Goal: Transaction & Acquisition: Obtain resource

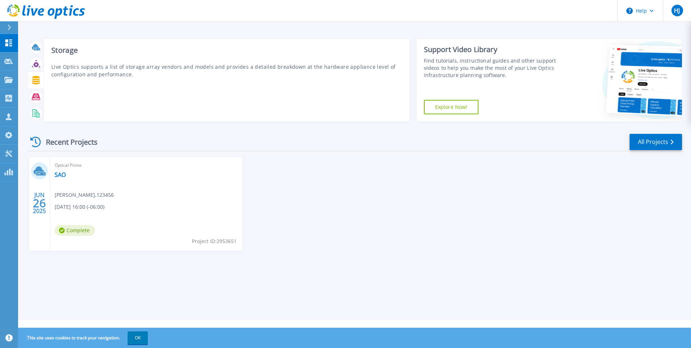
click at [35, 82] on icon at bounding box center [36, 80] width 8 height 8
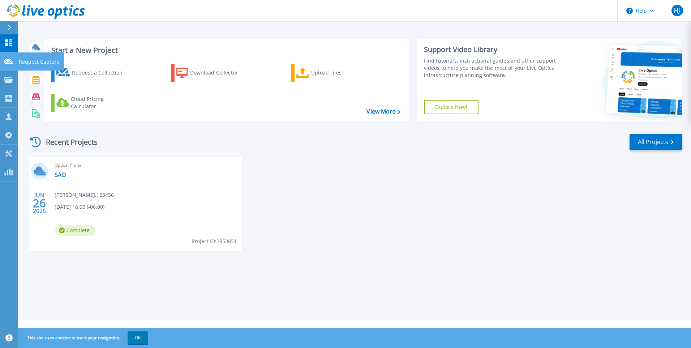
click at [8, 63] on icon at bounding box center [8, 61] width 9 height 5
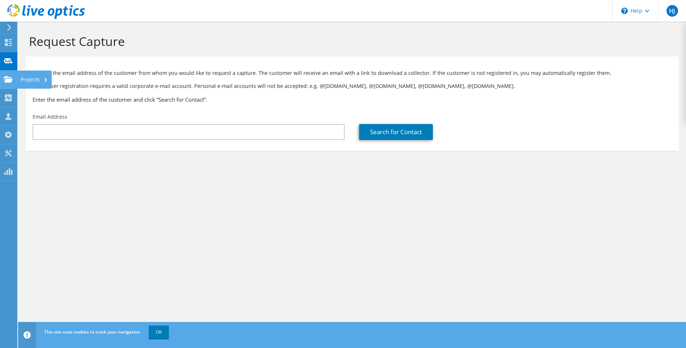
click at [11, 80] on use at bounding box center [8, 79] width 9 height 6
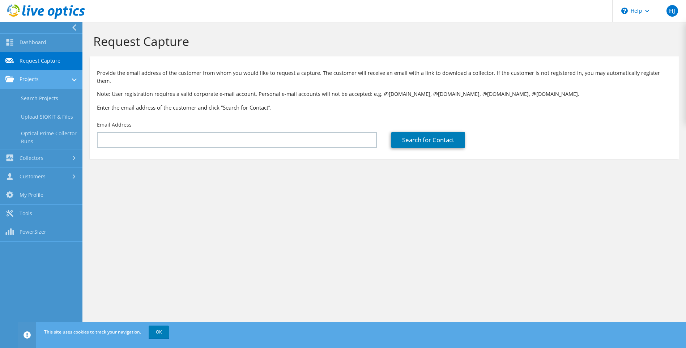
click at [13, 80] on use at bounding box center [9, 79] width 9 height 6
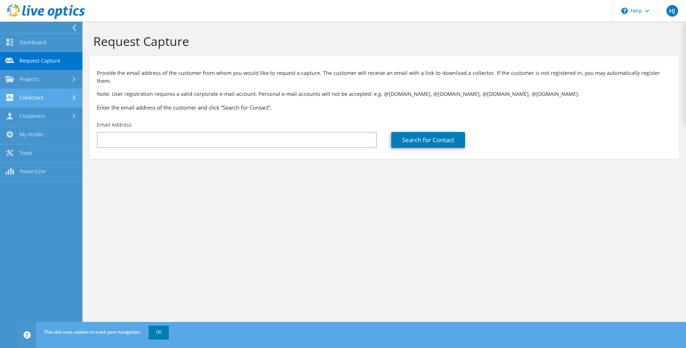
click at [27, 99] on link "Collectors" at bounding box center [41, 98] width 82 height 18
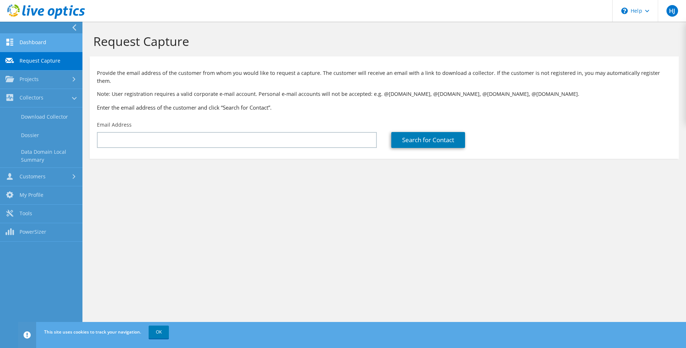
click at [33, 40] on link "Dashboard" at bounding box center [41, 43] width 82 height 18
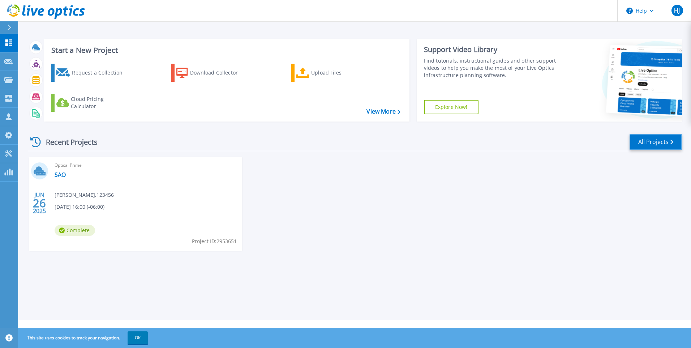
click at [638, 146] on link "All Projects" at bounding box center [656, 142] width 52 height 16
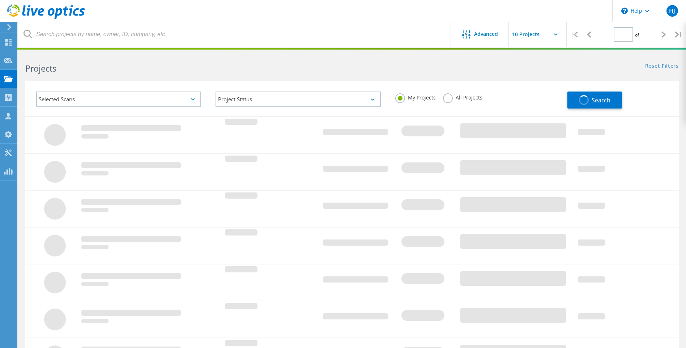
type input "1"
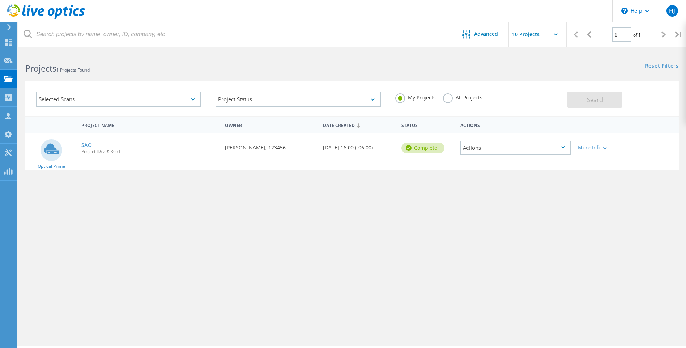
click at [9, 27] on icon at bounding box center [9, 27] width 5 height 7
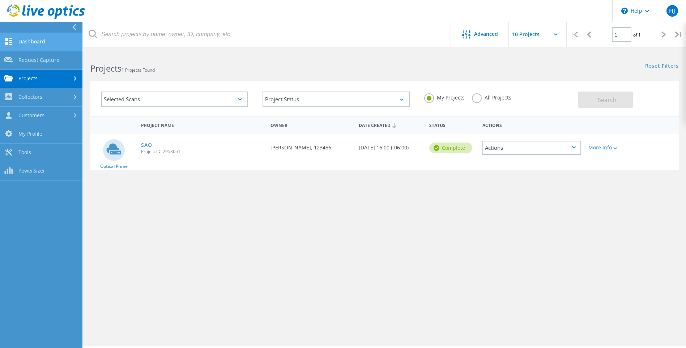
click at [24, 37] on link "Dashboard" at bounding box center [41, 42] width 82 height 18
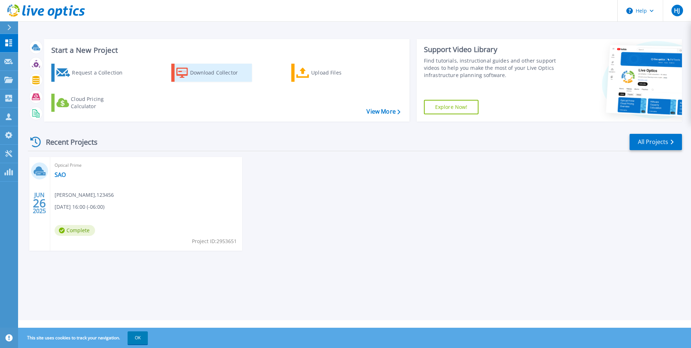
click at [225, 76] on div "Download Collector" at bounding box center [219, 72] width 58 height 14
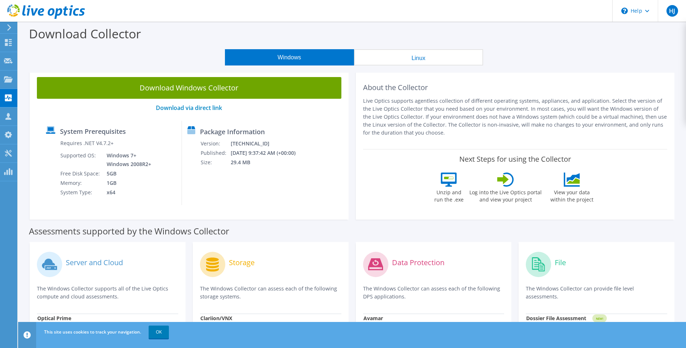
scroll to position [72, 0]
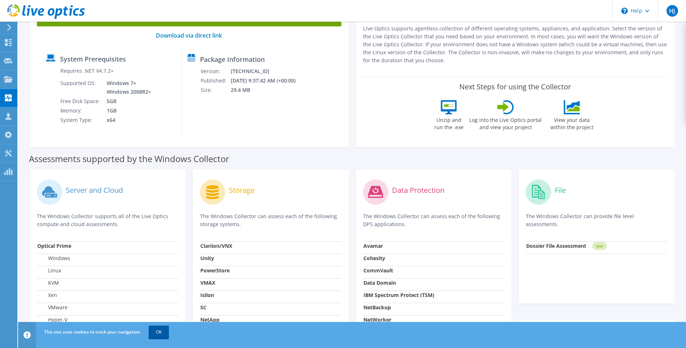
click at [160, 332] on link "OK" at bounding box center [159, 331] width 20 height 13
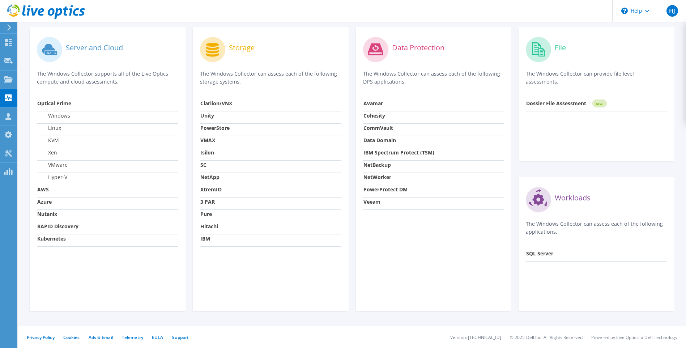
scroll to position [106, 0]
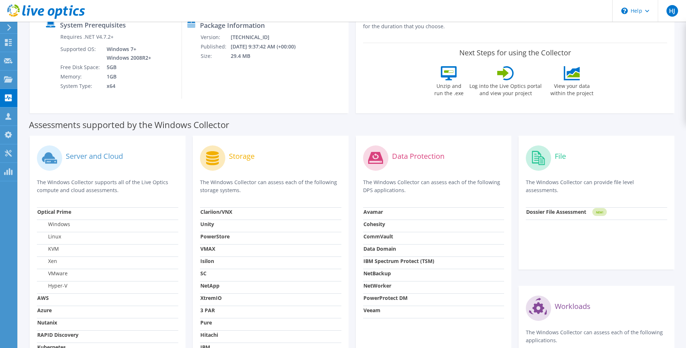
click at [218, 138] on div "Storage The Windows Collector can assess each of the following storage systems.…" at bounding box center [271, 278] width 156 height 284
click at [213, 166] on circle at bounding box center [212, 157] width 25 height 25
click at [213, 162] on circle at bounding box center [212, 157] width 25 height 25
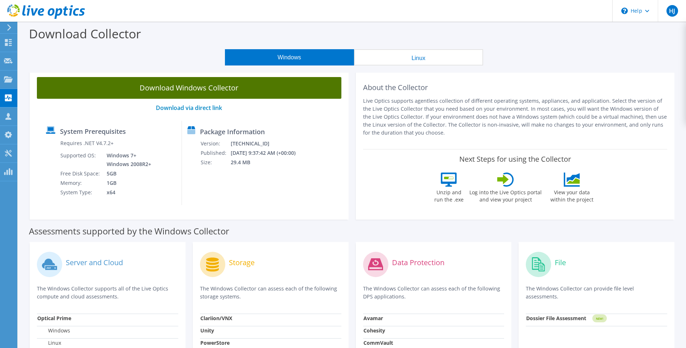
click at [235, 88] on link "Download Windows Collector" at bounding box center [189, 88] width 304 height 22
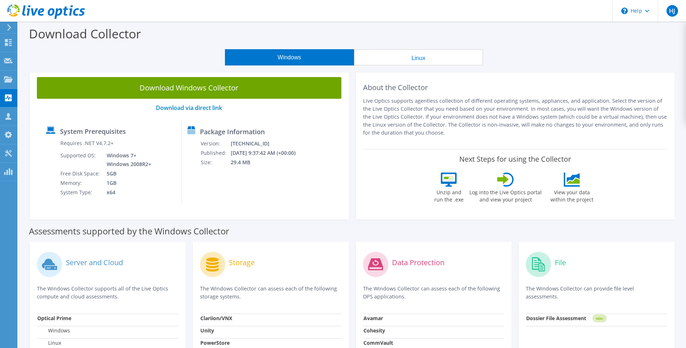
click at [293, 89] on link "Download Windows Collector" at bounding box center [189, 88] width 304 height 22
click at [359, 1] on header "HJ Channel Partner Hector Jacobo MXGDLITStorageAdmins@flextronics.com FLEXTRONI…" at bounding box center [343, 11] width 686 height 22
click at [10, 76] on icon at bounding box center [8, 79] width 9 height 7
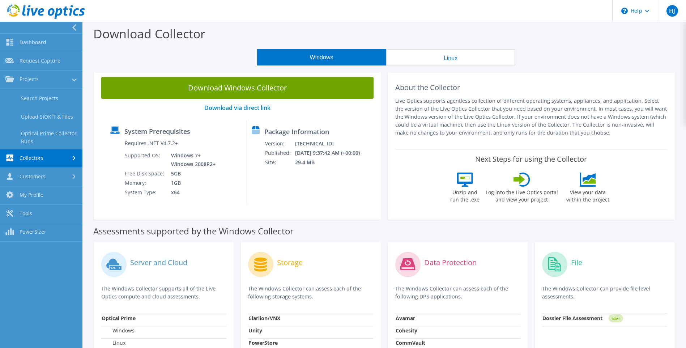
click at [38, 162] on link "Collectors" at bounding box center [41, 158] width 82 height 18
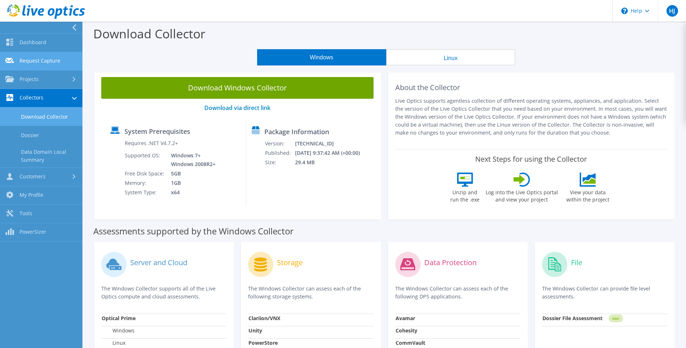
click at [46, 67] on link "Request Capture" at bounding box center [41, 61] width 82 height 18
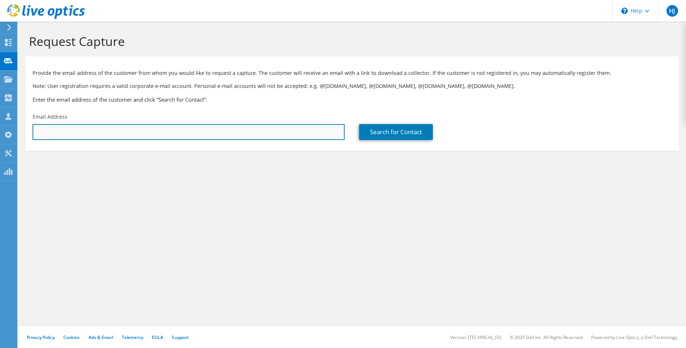
click at [87, 133] on input "text" at bounding box center [189, 132] width 312 height 16
type input "hector.jacobosalas@flex.com"
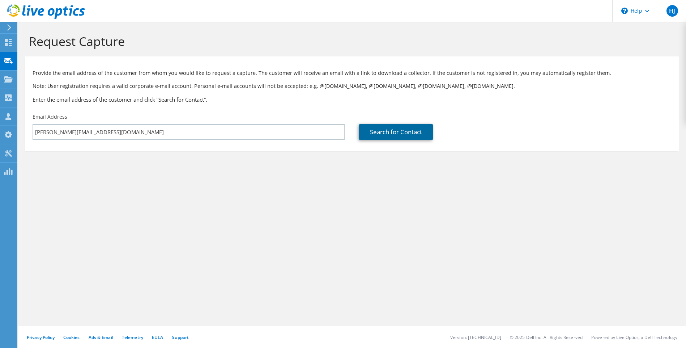
click at [392, 131] on link "Search for Contact" at bounding box center [396, 132] width 74 height 16
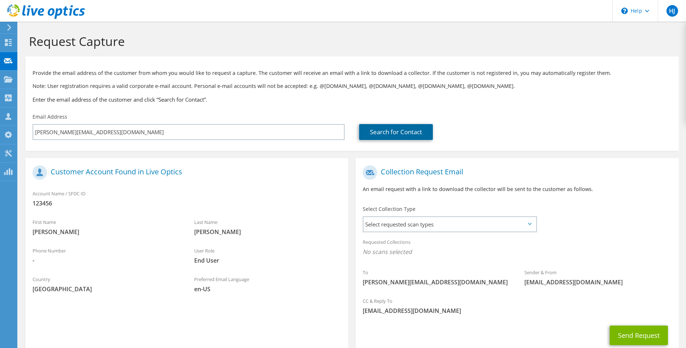
scroll to position [48, 0]
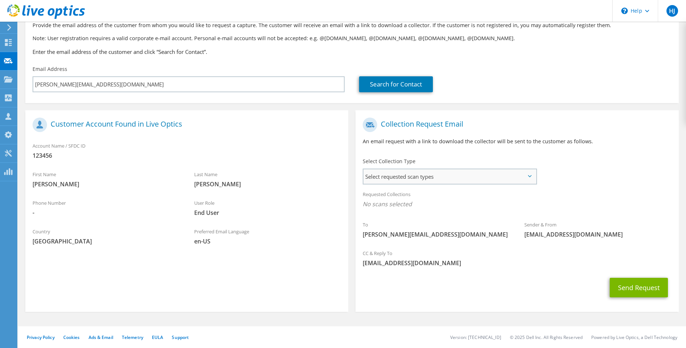
click at [421, 183] on span "Select requested scan types" at bounding box center [449, 176] width 172 height 14
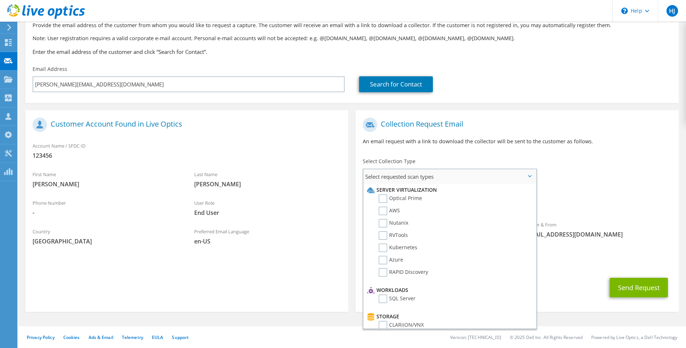
scroll to position [72, 0]
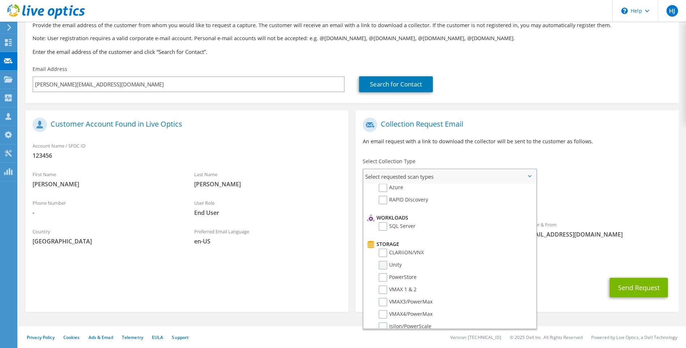
click at [382, 263] on label "Unity" at bounding box center [390, 265] width 23 height 9
click at [0, 0] on input "Unity" at bounding box center [0, 0] width 0 height 0
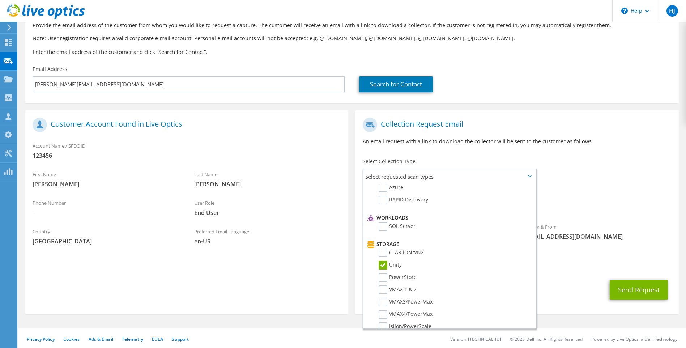
scroll to position [50, 0]
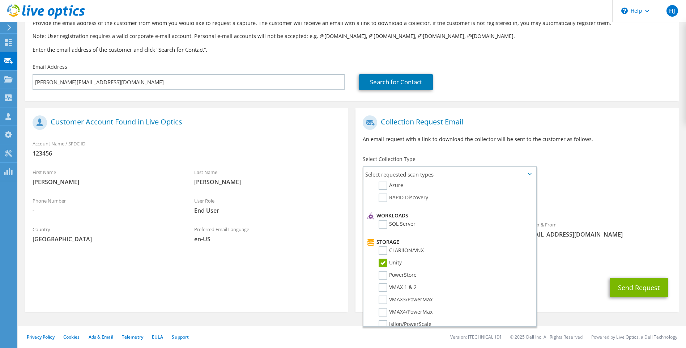
click at [582, 281] on div "Send Request" at bounding box center [516, 287] width 323 height 27
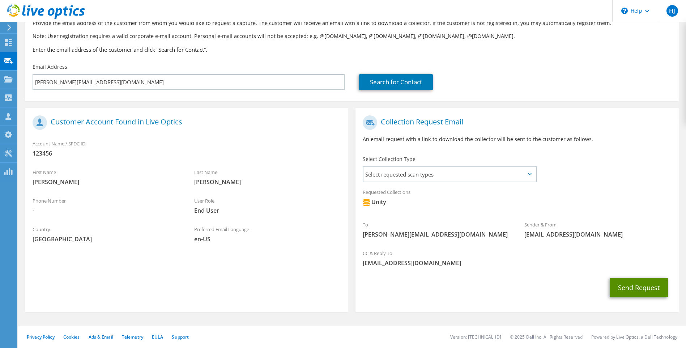
click at [639, 290] on button "Send Request" at bounding box center [639, 288] width 58 height 20
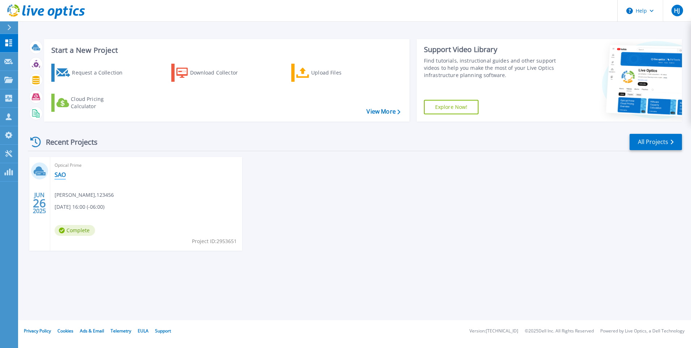
click at [59, 174] on link "SAO" at bounding box center [60, 174] width 11 height 7
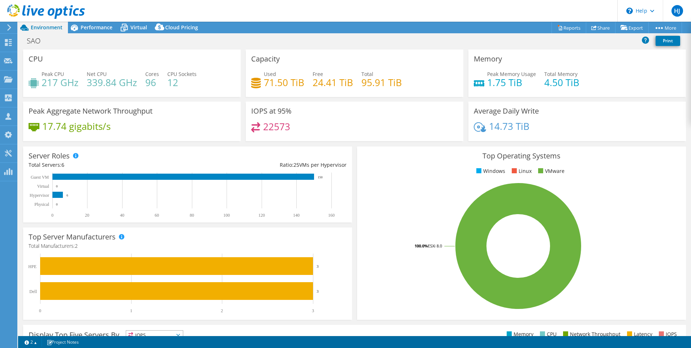
select select "USD"
click at [572, 29] on link "Reports" at bounding box center [569, 27] width 35 height 11
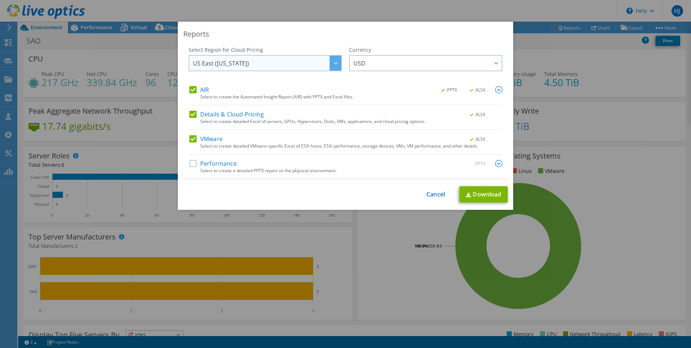
click at [330, 67] on div at bounding box center [336, 63] width 12 height 15
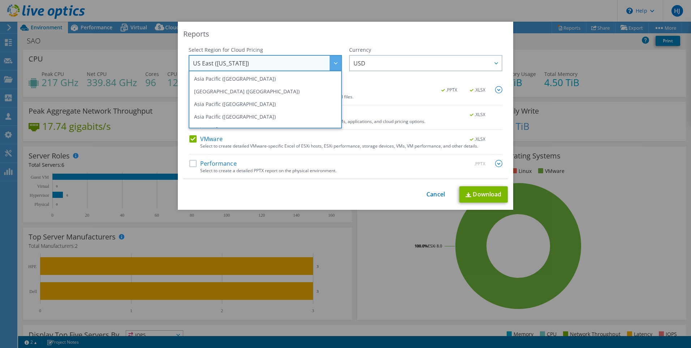
click at [330, 67] on div at bounding box center [336, 63] width 12 height 15
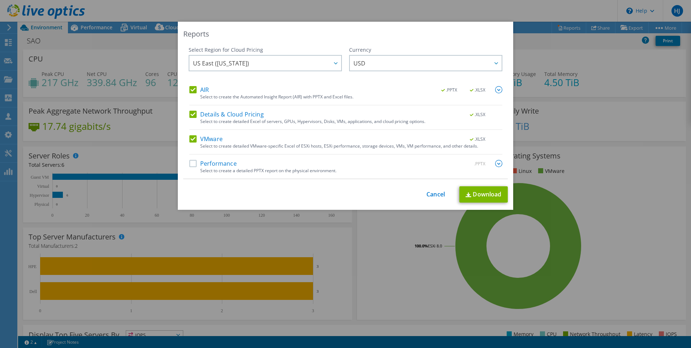
click at [423, 194] on div "This process may take a while, please wait... Cancel Download" at bounding box center [345, 194] width 325 height 16
click at [432, 195] on link "Cancel" at bounding box center [436, 194] width 18 height 7
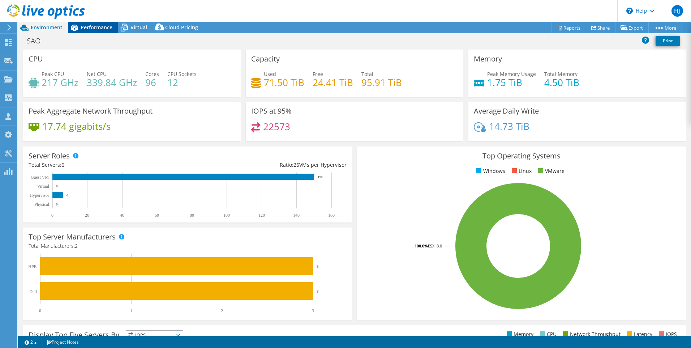
click at [87, 27] on span "Performance" at bounding box center [97, 27] width 32 height 7
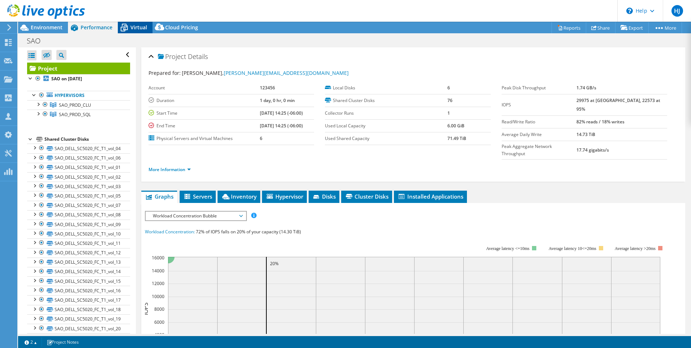
click at [144, 31] on div "Virtual" at bounding box center [135, 28] width 35 height 12
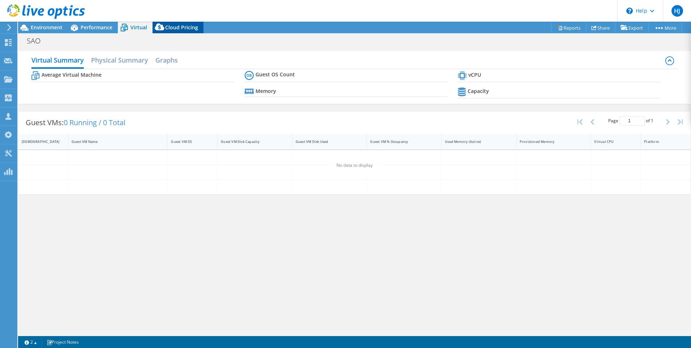
click at [188, 30] on span "Cloud Pricing" at bounding box center [181, 27] width 33 height 7
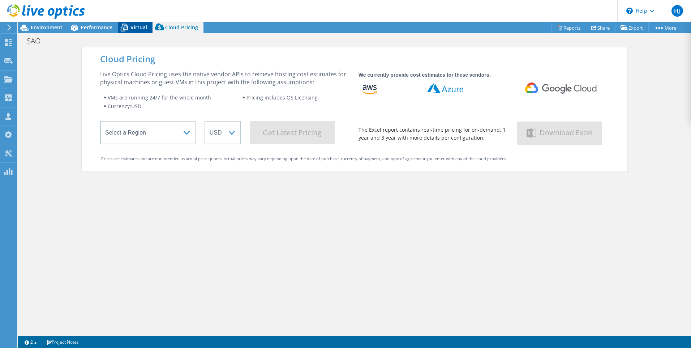
click at [134, 30] on span "Virtual" at bounding box center [139, 27] width 17 height 7
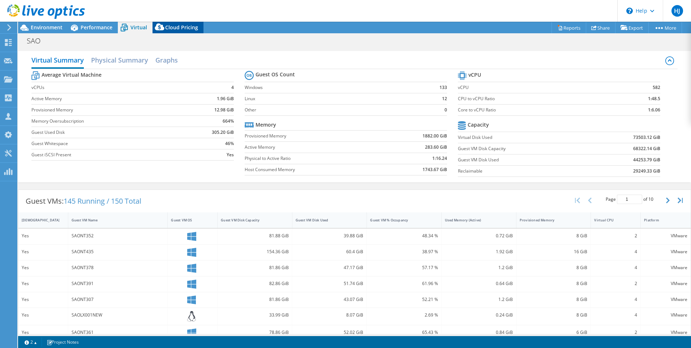
click at [171, 30] on span "Cloud Pricing" at bounding box center [181, 27] width 33 height 7
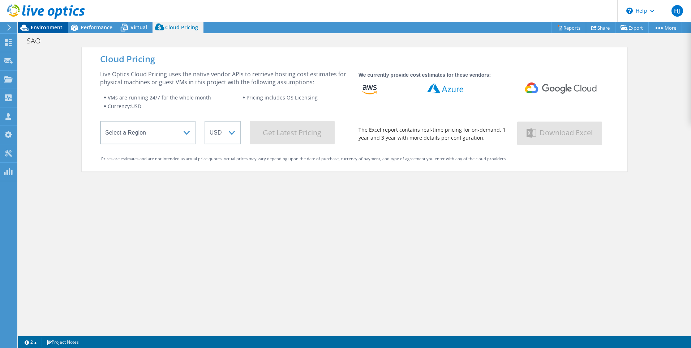
click at [32, 27] on span "Environment" at bounding box center [47, 27] width 32 height 7
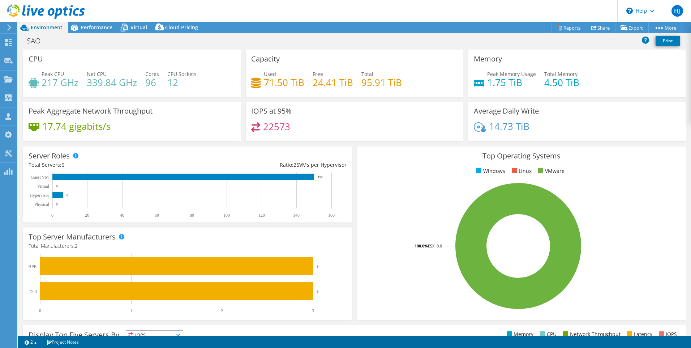
scroll to position [135, 0]
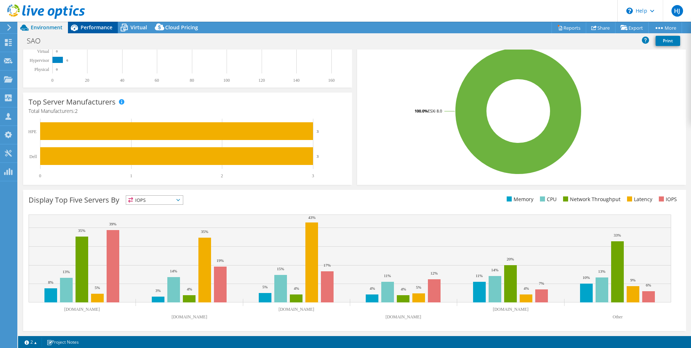
click at [93, 26] on span "Performance" at bounding box center [97, 27] width 32 height 7
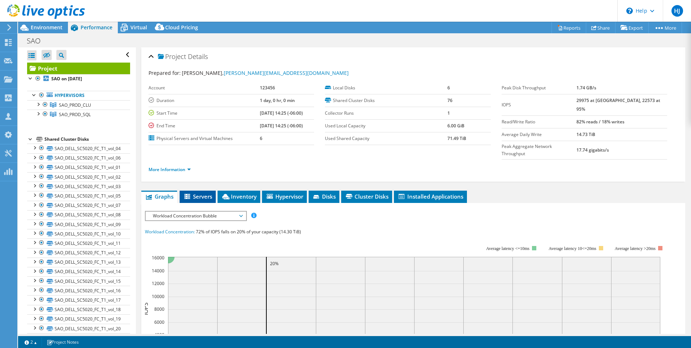
click at [197, 193] on span "Servers" at bounding box center [197, 196] width 29 height 7
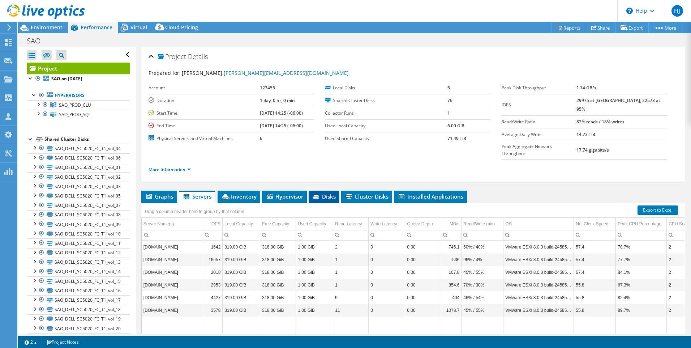
click at [326, 193] on span "Disks" at bounding box center [324, 196] width 24 height 7
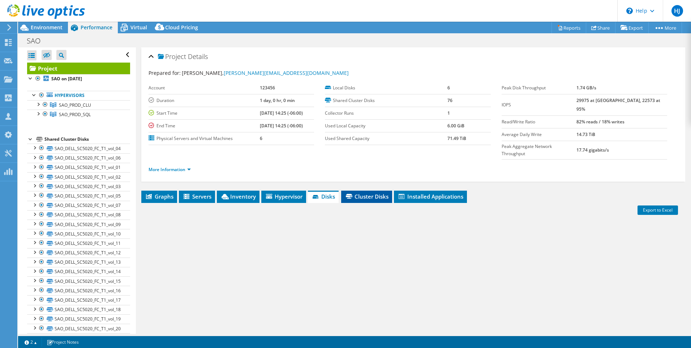
click at [357, 191] on li "Cluster Disks" at bounding box center [366, 197] width 51 height 12
click at [335, 191] on li "Disks" at bounding box center [323, 197] width 31 height 12
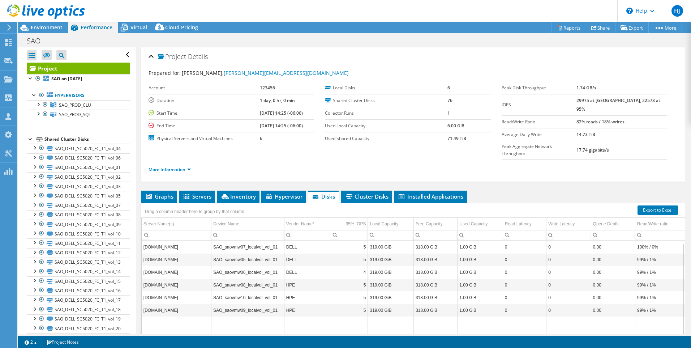
scroll to position [36, 0]
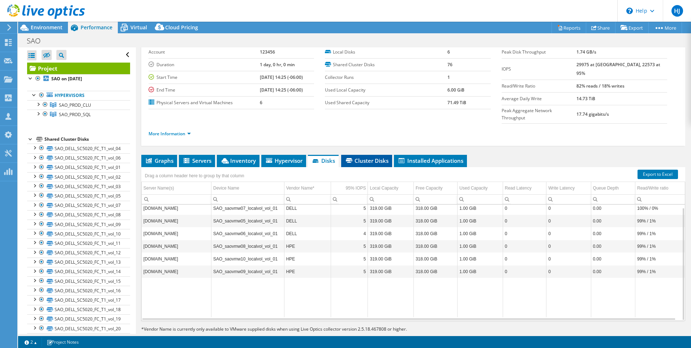
click at [368, 157] on span "Cluster Disks" at bounding box center [367, 160] width 44 height 7
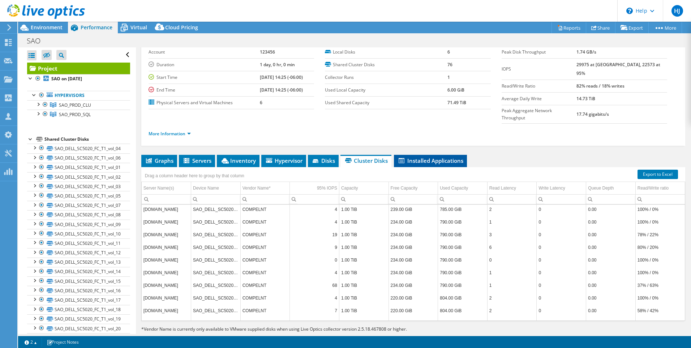
scroll to position [0, 0]
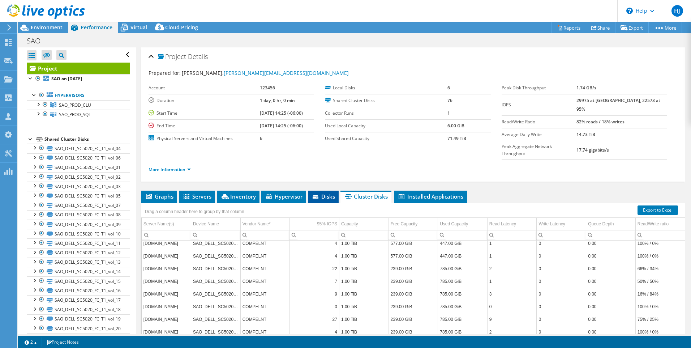
click at [333, 193] on span "Disks" at bounding box center [324, 196] width 24 height 7
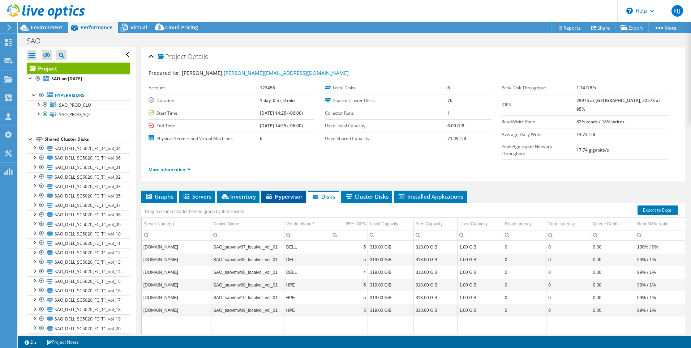
click at [280, 193] on span "Hypervisor" at bounding box center [284, 196] width 38 height 7
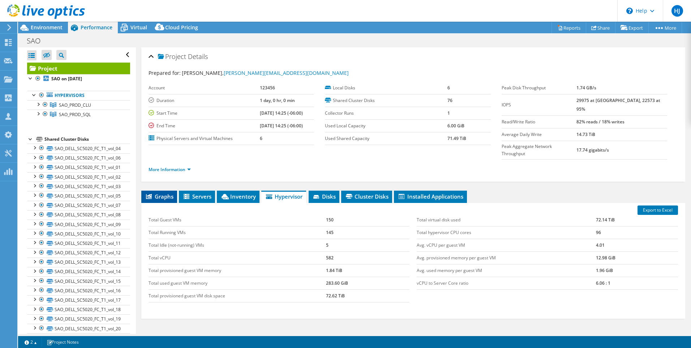
click at [161, 193] on span "Graphs" at bounding box center [159, 196] width 29 height 7
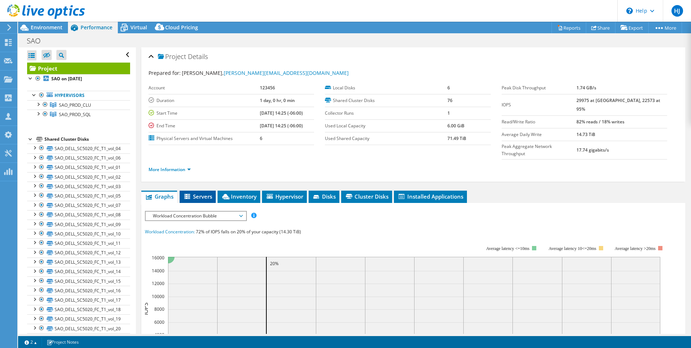
click at [188, 194] on icon at bounding box center [187, 197] width 7 height 6
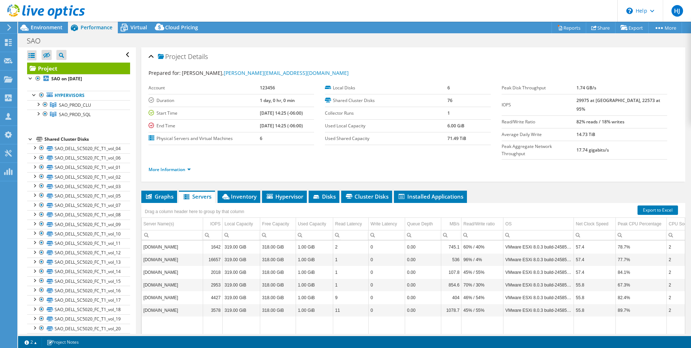
click at [77, 140] on div "Shared Cluster Disks" at bounding box center [87, 139] width 86 height 9
click at [9, 44] on use at bounding box center [8, 42] width 7 height 7
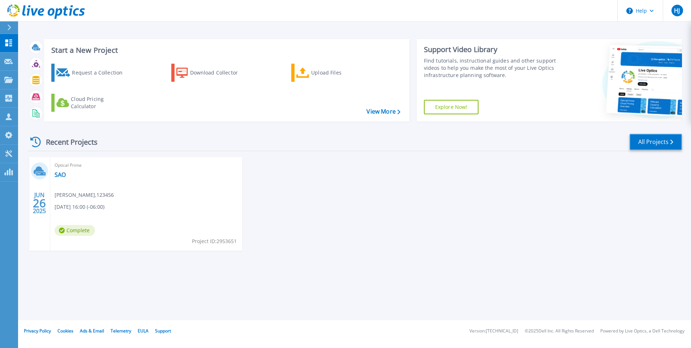
click at [639, 144] on link "All Projects" at bounding box center [656, 142] width 52 height 16
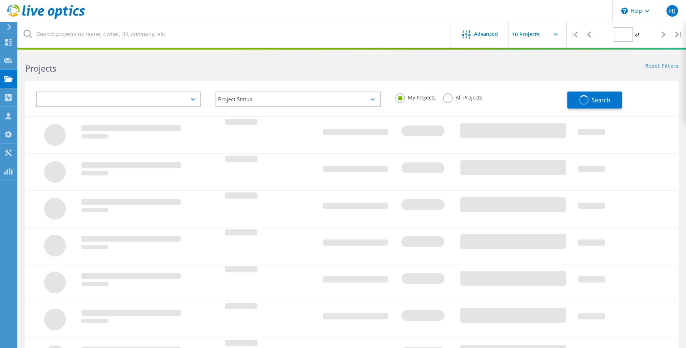
type input "1"
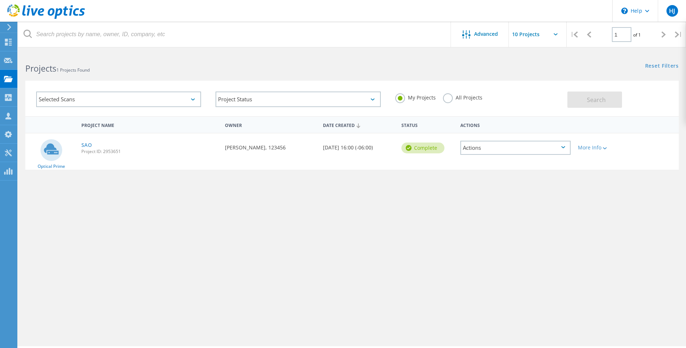
click at [183, 99] on div "Selected Scans" at bounding box center [118, 99] width 165 height 16
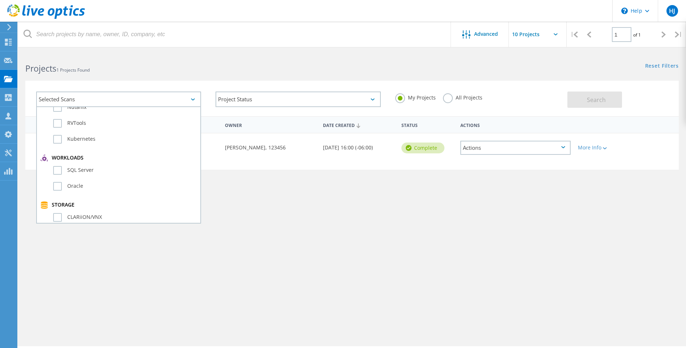
scroll to position [108, 0]
click at [59, 195] on label "Unity" at bounding box center [125, 197] width 144 height 9
click at [0, 0] on input "Unity" at bounding box center [0, 0] width 0 height 0
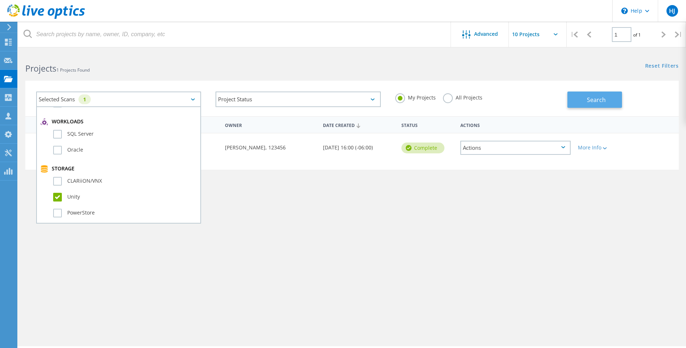
click at [569, 101] on button "Search" at bounding box center [594, 99] width 55 height 16
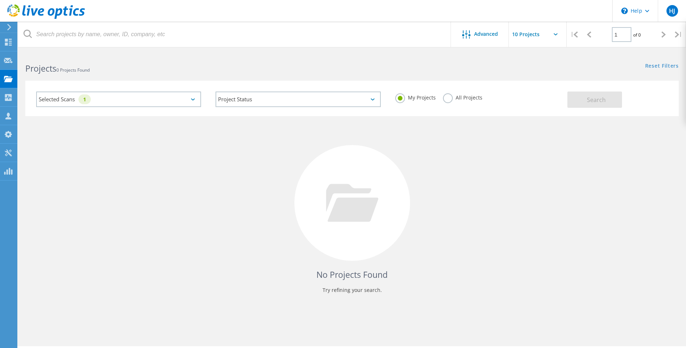
click at [197, 101] on div "Selected Scans 1" at bounding box center [118, 99] width 165 height 16
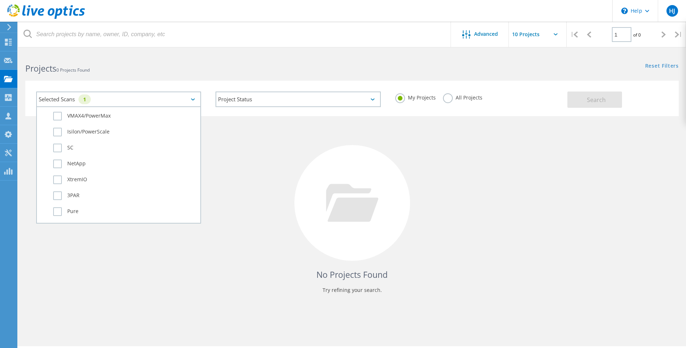
scroll to position [181, 0]
click at [57, 121] on label "Unity" at bounding box center [125, 124] width 144 height 9
click at [0, 0] on input "Unity" at bounding box center [0, 0] width 0 height 0
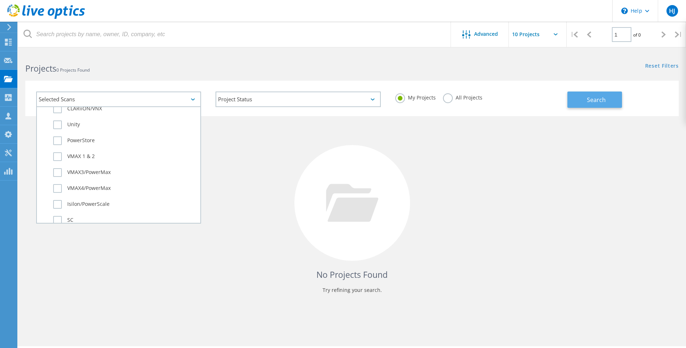
click at [592, 99] on span "Search" at bounding box center [596, 100] width 19 height 8
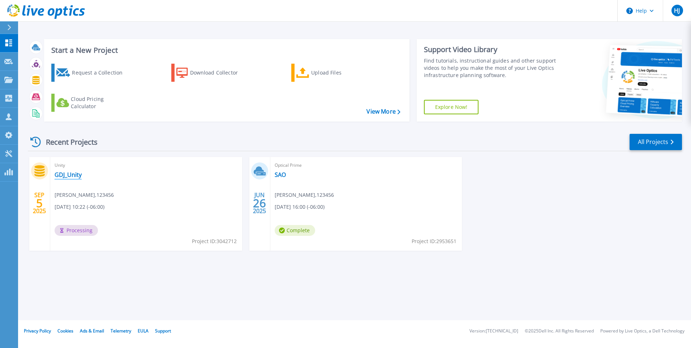
click at [68, 176] on link "GDJ_Unity" at bounding box center [68, 174] width 27 height 7
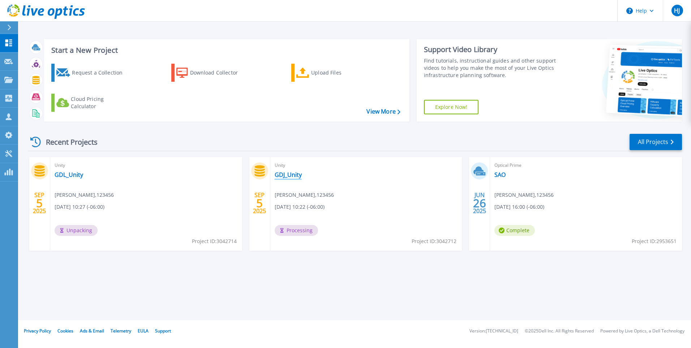
click at [282, 177] on link "GDJ_Unity" at bounding box center [288, 174] width 27 height 7
click at [74, 178] on link "GDL_Unity" at bounding box center [69, 174] width 29 height 7
click at [383, 267] on div "Recent Projects All Projects SEP 5 2025 Unity GDL_Unity Hector Jacobo , 123456 …" at bounding box center [355, 199] width 654 height 144
click at [13, 45] on link "Dashboard Dashboard" at bounding box center [9, 43] width 18 height 18
click at [291, 175] on link "GDJ_Unity" at bounding box center [288, 174] width 27 height 7
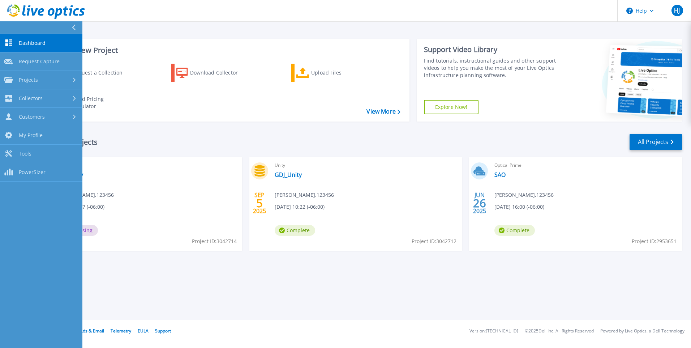
click at [285, 289] on div "Start a New Project Request a Collection Download Collector Upload Files Cloud …" at bounding box center [354, 160] width 673 height 320
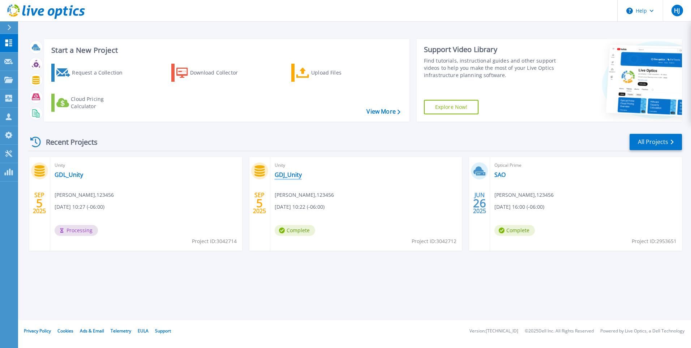
click at [293, 176] on link "GDJ_Unity" at bounding box center [288, 174] width 27 height 7
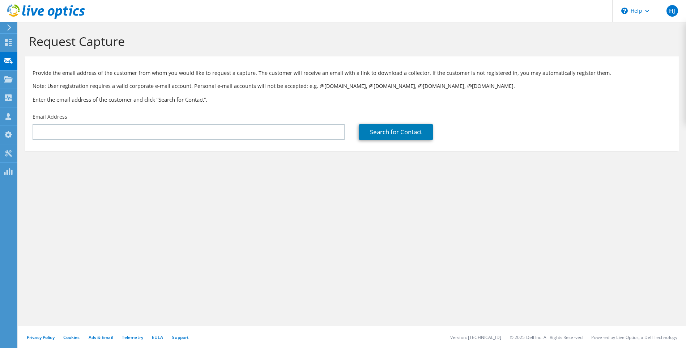
click at [9, 81] on use at bounding box center [8, 79] width 9 height 6
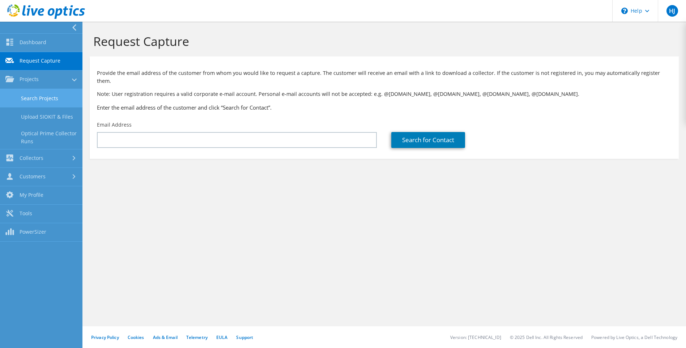
click at [42, 99] on link "Search Projects" at bounding box center [41, 98] width 82 height 18
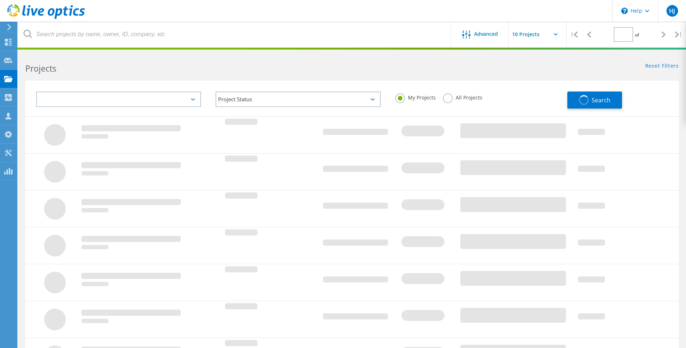
type input "1"
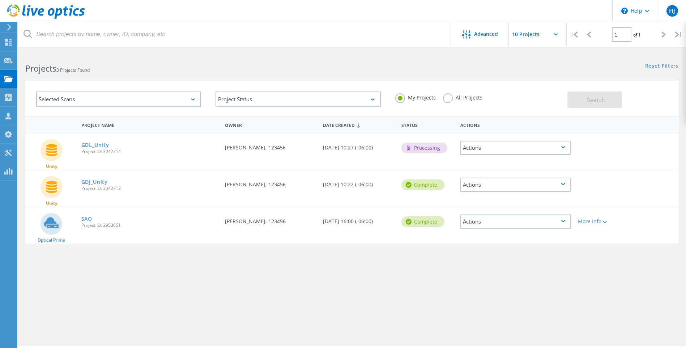
click at [566, 186] on div "Actions" at bounding box center [515, 185] width 110 height 14
click at [496, 180] on div "Download PPT" at bounding box center [515, 179] width 109 height 11
click at [200, 257] on div "Project Name Owner Date Created Status Actions Unity GDL_Unity Project ID: 3042…" at bounding box center [351, 210] width 653 height 188
click at [5, 80] on use at bounding box center [8, 79] width 9 height 6
